Goal: Information Seeking & Learning: Check status

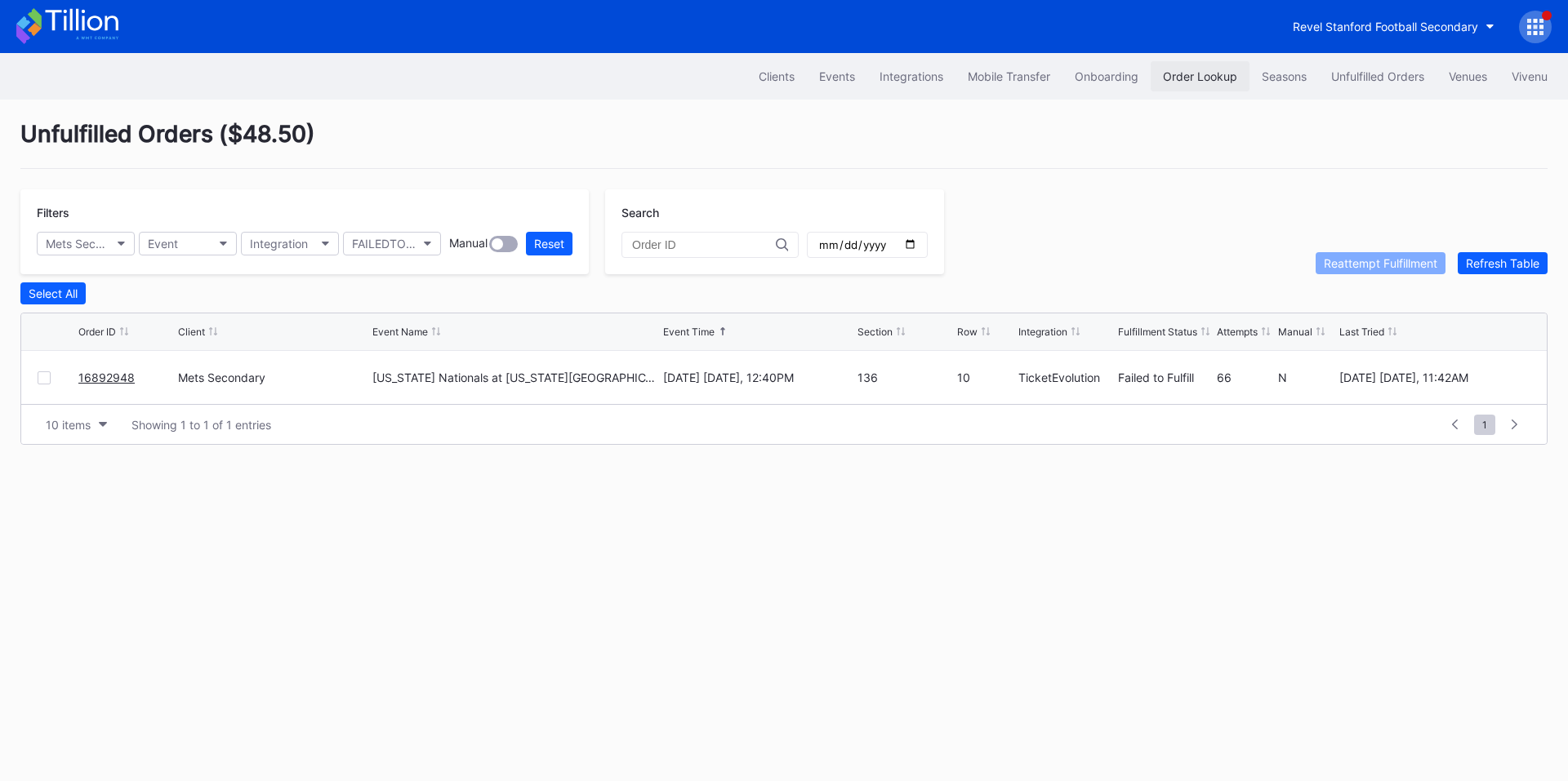
click at [1176, 76] on div "Order Lookup" at bounding box center [1199, 76] width 74 height 14
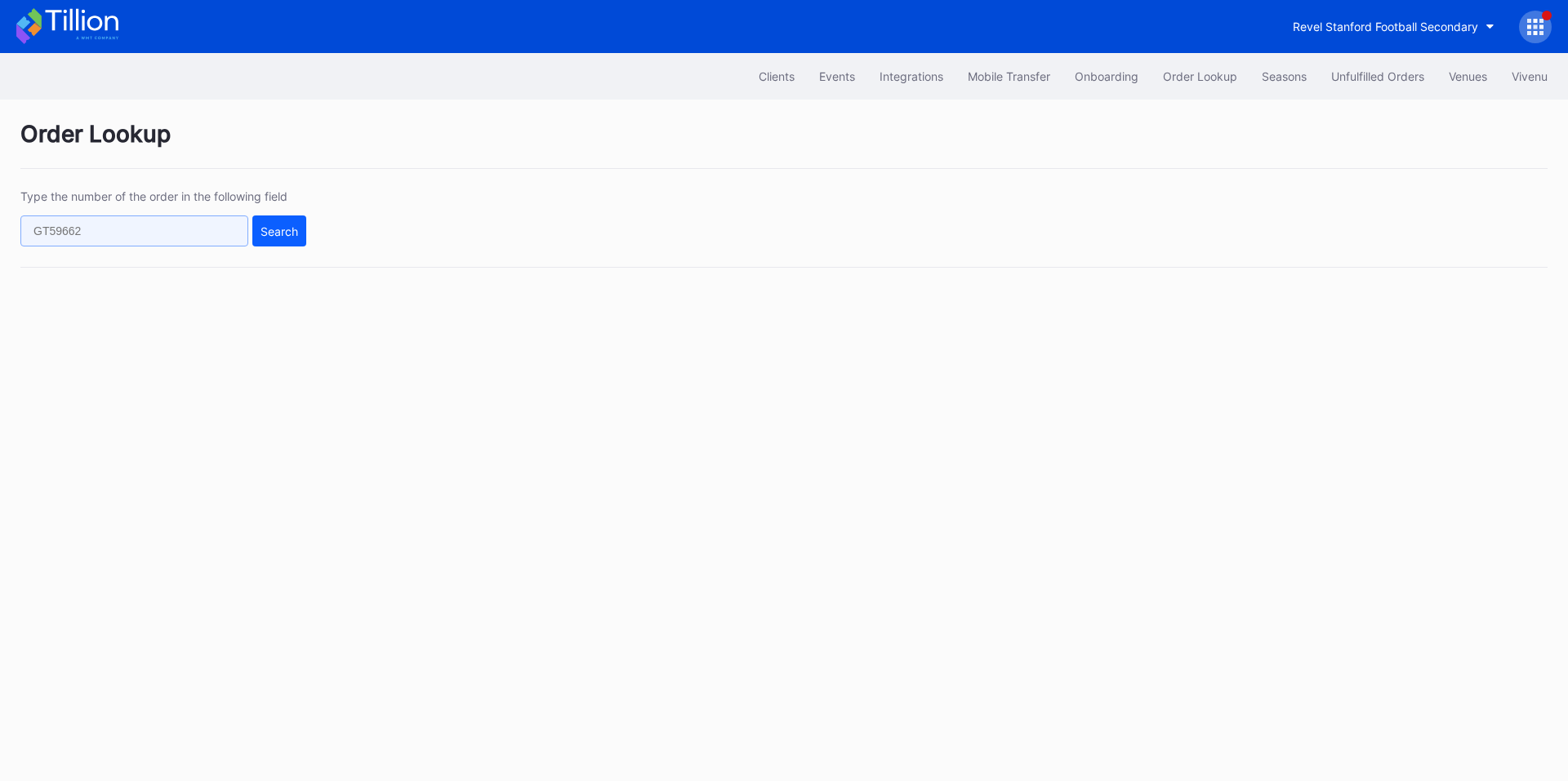
click at [159, 235] on input "text" at bounding box center [135, 230] width 228 height 31
paste input "559743061"
click at [290, 232] on div "Search" at bounding box center [280, 232] width 38 height 14
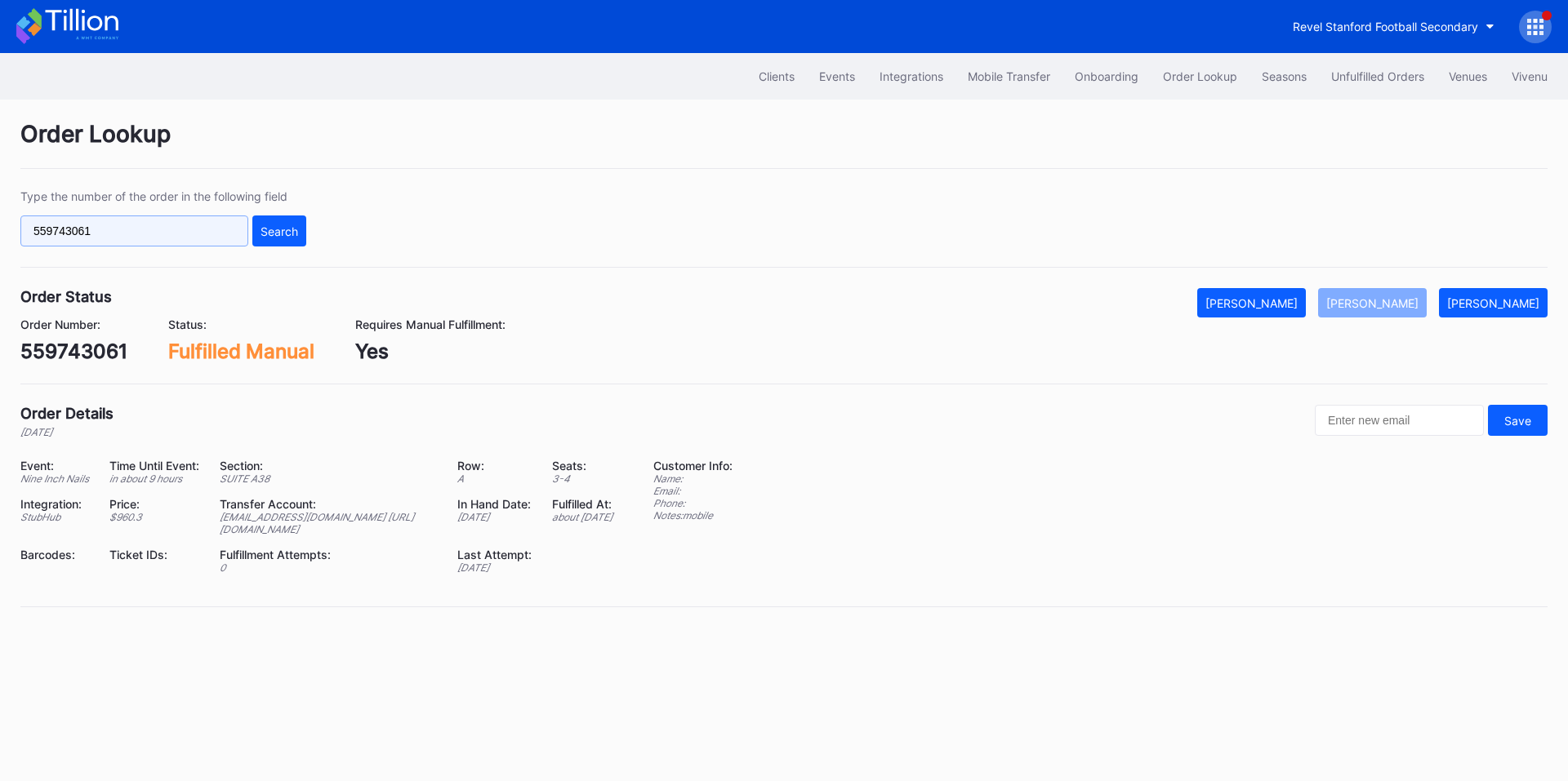
click at [203, 236] on input "559743061" at bounding box center [135, 230] width 228 height 31
paste input "272760722"
type input "272760722"
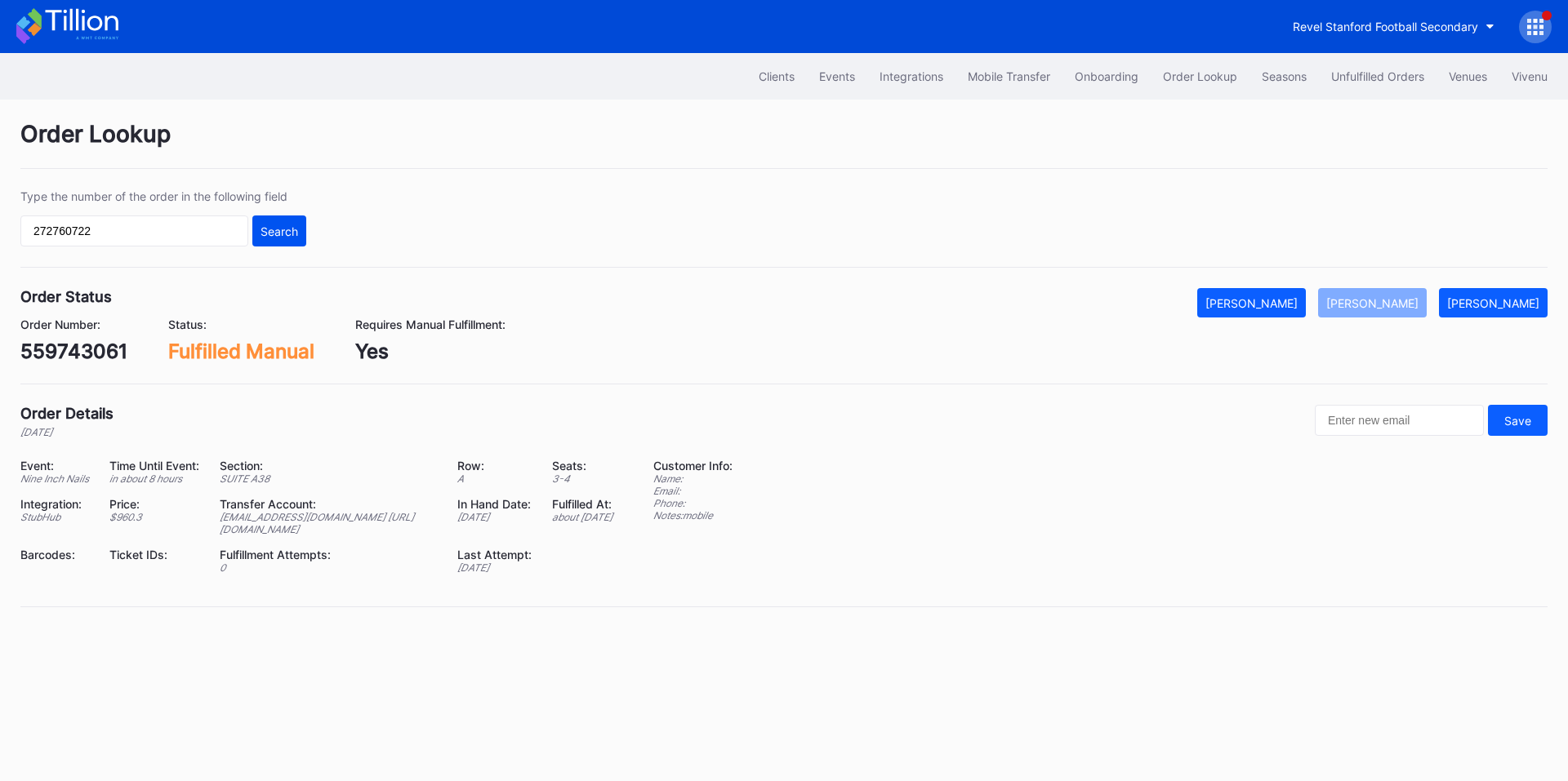
click at [274, 234] on div "Search" at bounding box center [280, 232] width 38 height 14
